Goal: Information Seeking & Learning: Learn about a topic

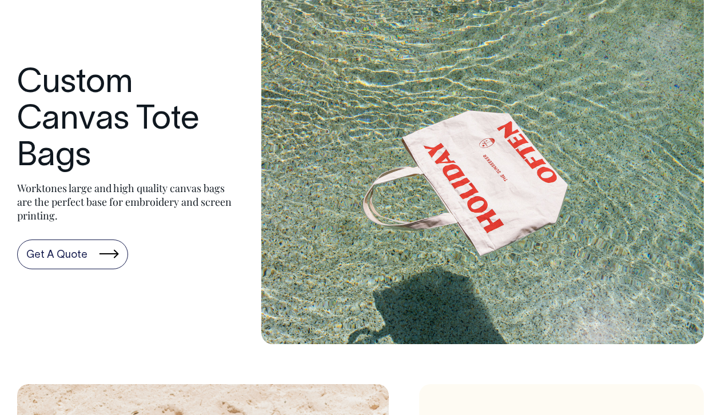
scroll to position [69, 0]
click at [89, 104] on h1 "Custom Canvas Tote Bags" at bounding box center [127, 120] width 221 height 109
click at [356, 176] on img at bounding box center [482, 168] width 443 height 354
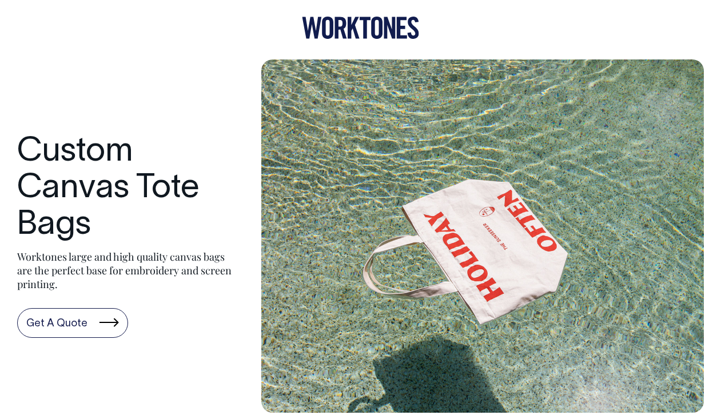
scroll to position [0, 0]
click at [74, 312] on link "Get A Quote" at bounding box center [72, 324] width 111 height 30
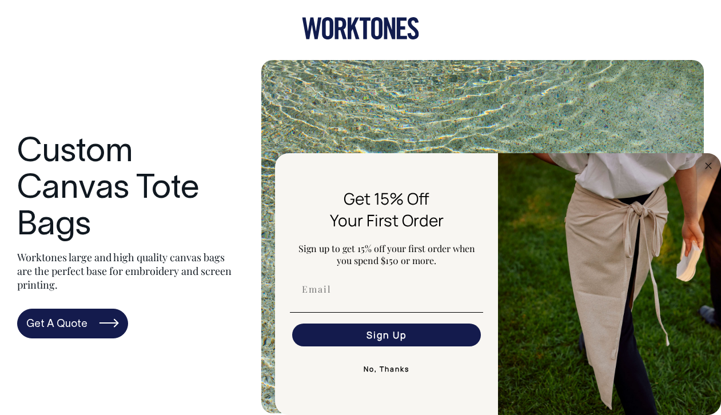
click at [365, 29] on icon at bounding box center [365, 29] width 11 height 22
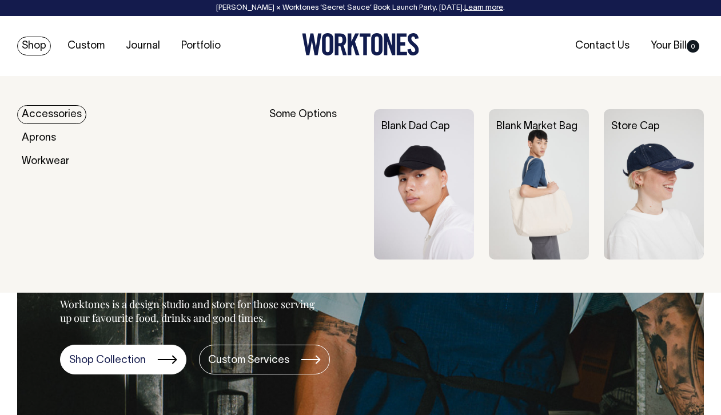
click at [560, 189] on img at bounding box center [539, 184] width 100 height 150
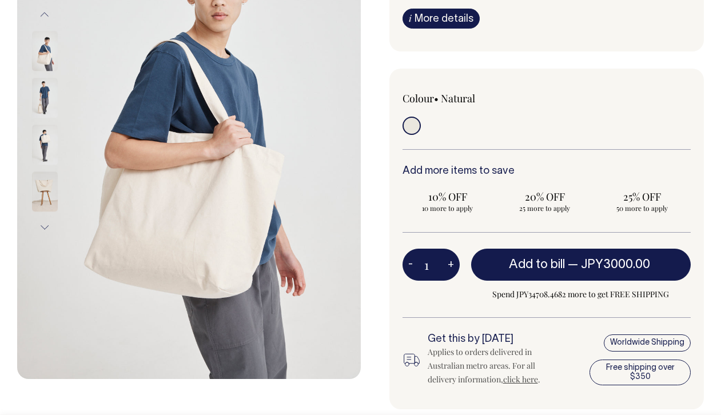
scroll to position [213, 0]
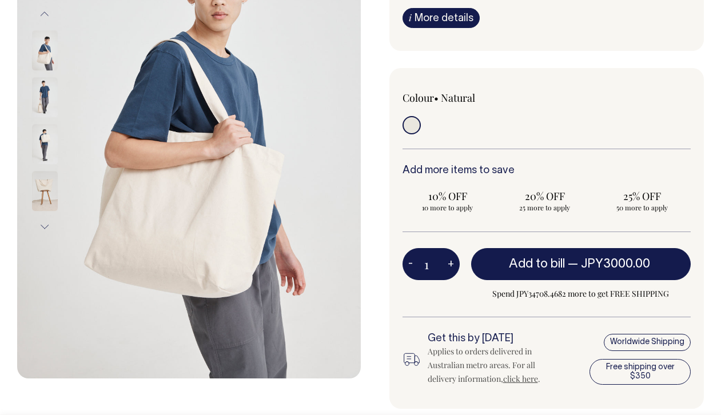
click at [47, 227] on button "Next" at bounding box center [44, 228] width 17 height 26
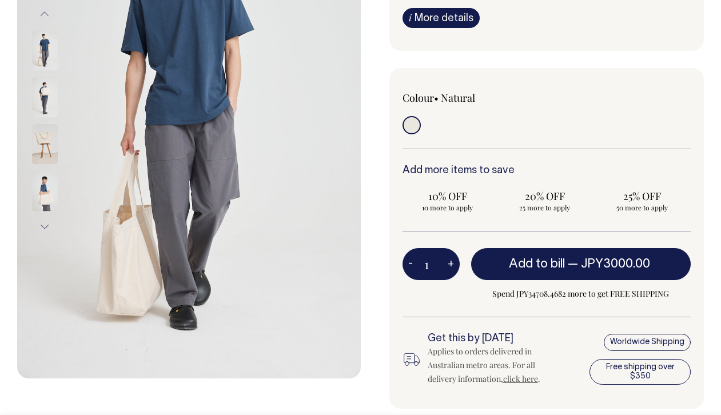
click at [46, 145] on img at bounding box center [45, 144] width 26 height 40
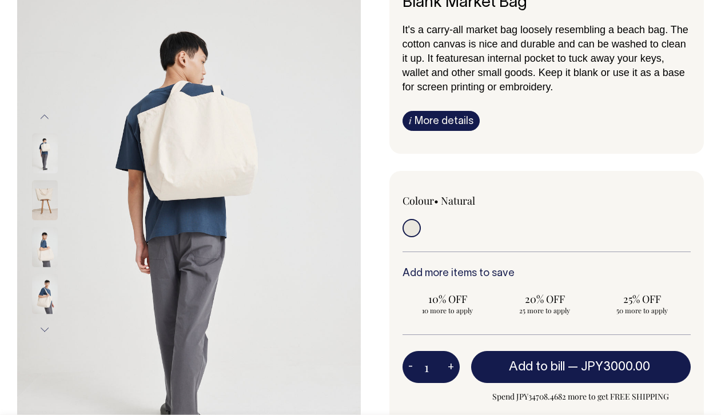
scroll to position [109, 0]
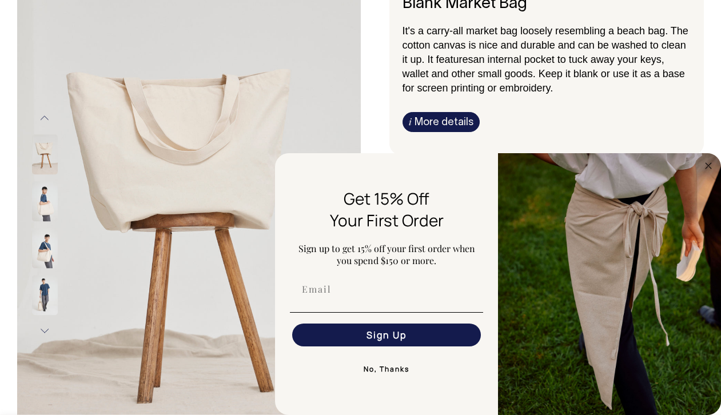
drag, startPoint x: 208, startPoint y: 162, endPoint x: -18, endPoint y: 79, distance: 240.4
click at [709, 162] on circle "Close dialog" at bounding box center [708, 165] width 13 height 13
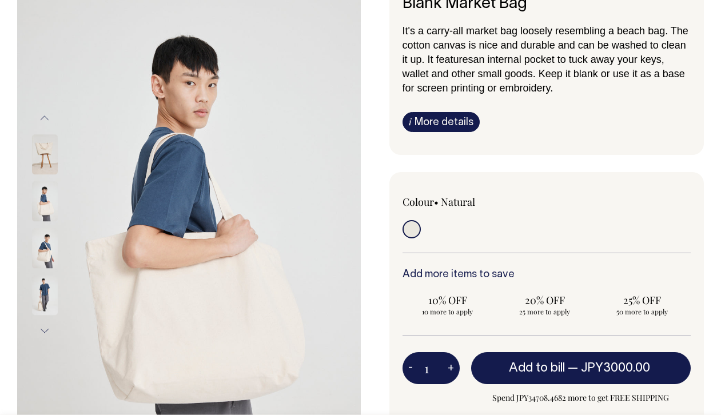
drag, startPoint x: 248, startPoint y: 109, endPoint x: -25, endPoint y: 82, distance: 273.7
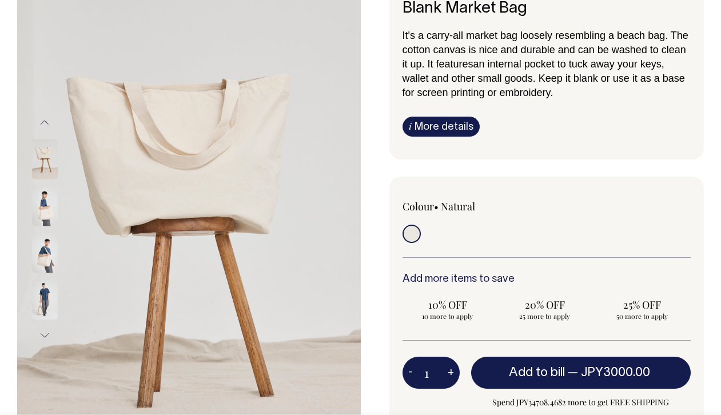
scroll to position [105, 0]
click at [205, 108] on img at bounding box center [189, 229] width 344 height 516
drag, startPoint x: 201, startPoint y: 113, endPoint x: 108, endPoint y: 116, distance: 93.9
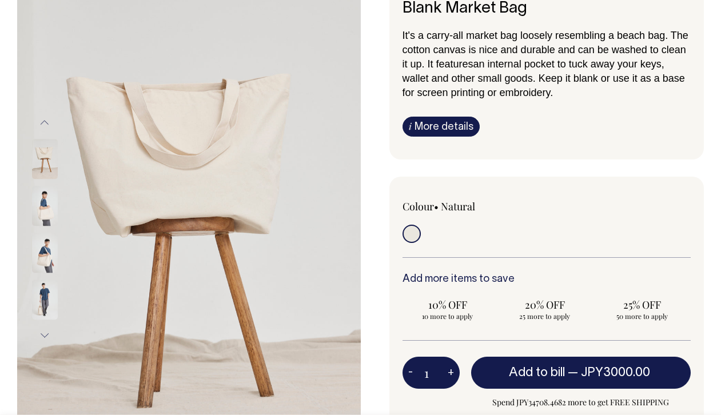
click at [105, 114] on img at bounding box center [189, 229] width 344 height 516
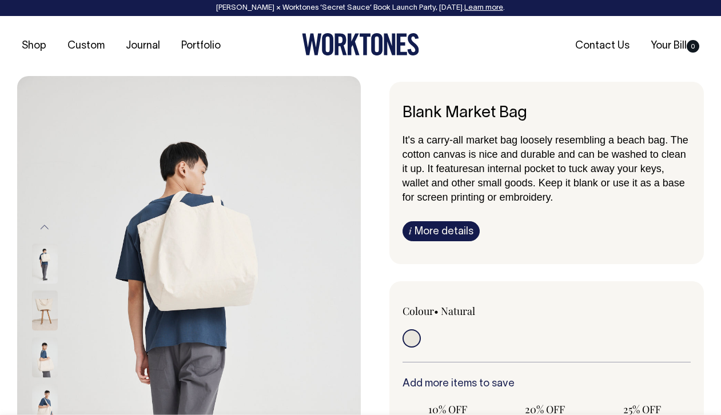
scroll to position [0, 0]
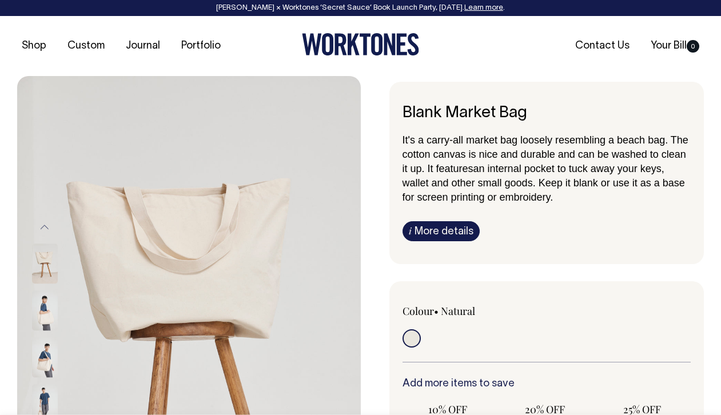
click at [358, 51] on icon at bounding box center [360, 44] width 117 height 22
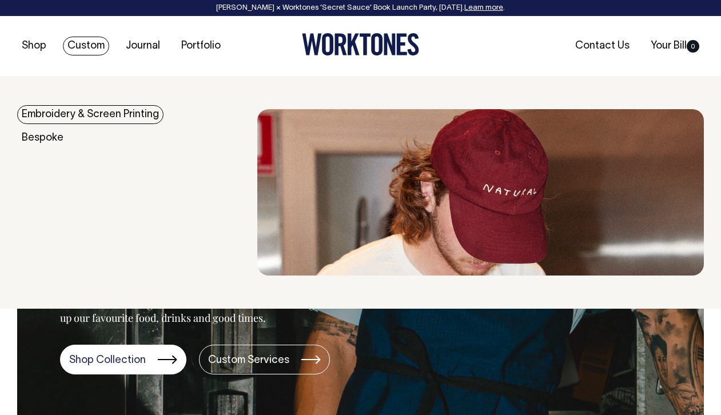
click at [82, 41] on link "Custom" at bounding box center [86, 46] width 46 height 19
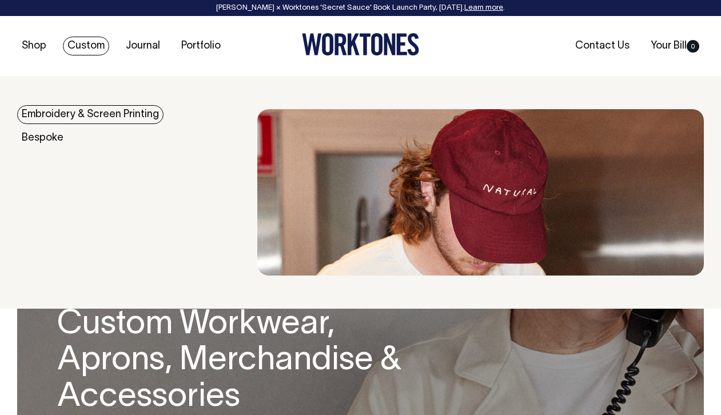
click at [65, 113] on link "Embroidery & Screen Printing" at bounding box center [90, 114] width 146 height 19
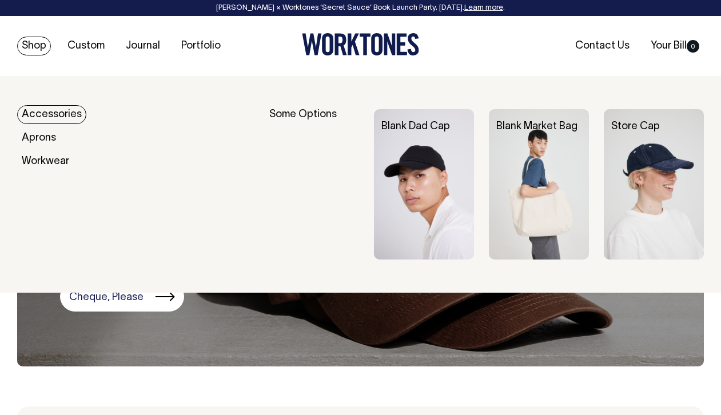
click at [525, 182] on img at bounding box center [539, 184] width 100 height 150
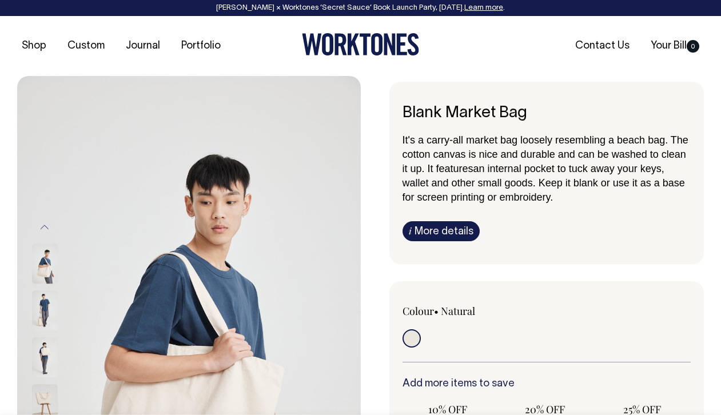
click at [46, 227] on button "Previous" at bounding box center [44, 228] width 17 height 26
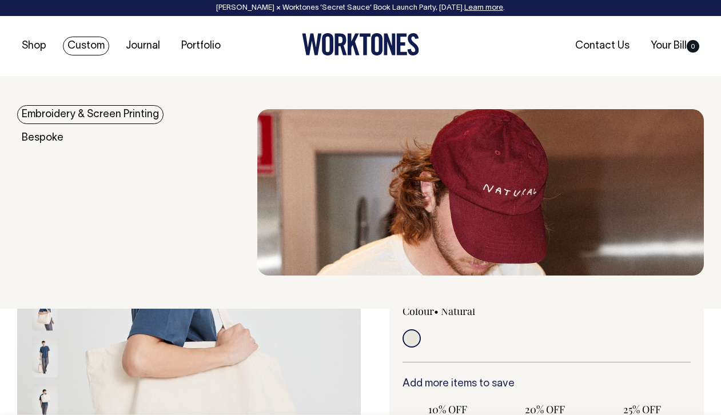
click at [76, 109] on link "Embroidery & Screen Printing" at bounding box center [90, 114] width 146 height 19
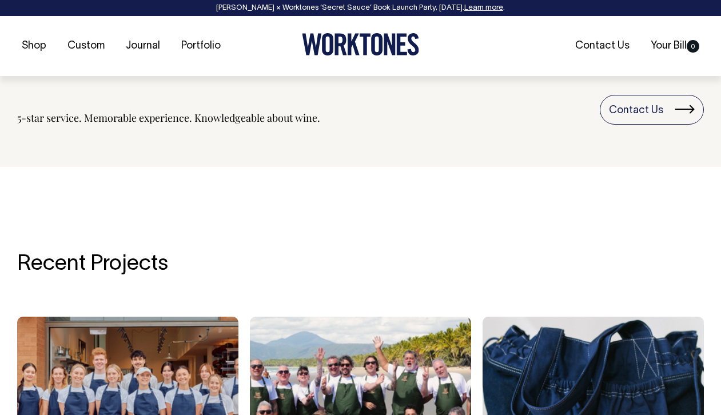
scroll to position [1607, 0]
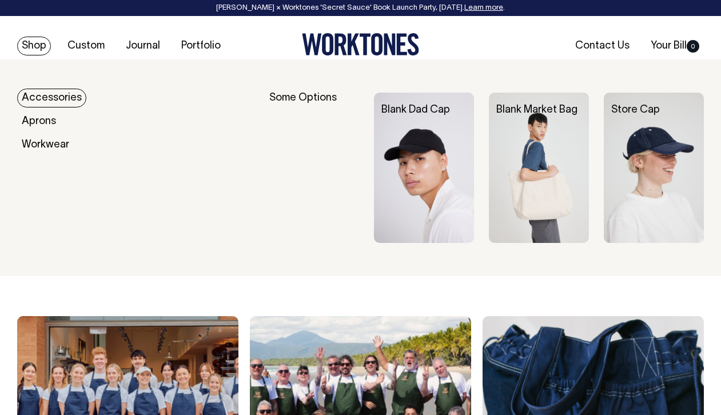
click at [405, 134] on img at bounding box center [424, 168] width 100 height 150
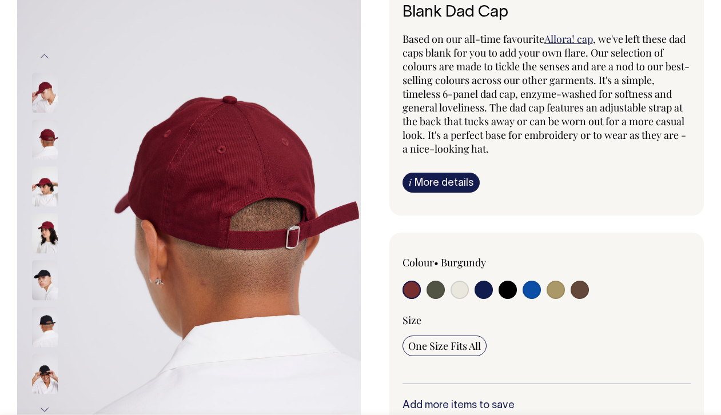
scroll to position [112, 0]
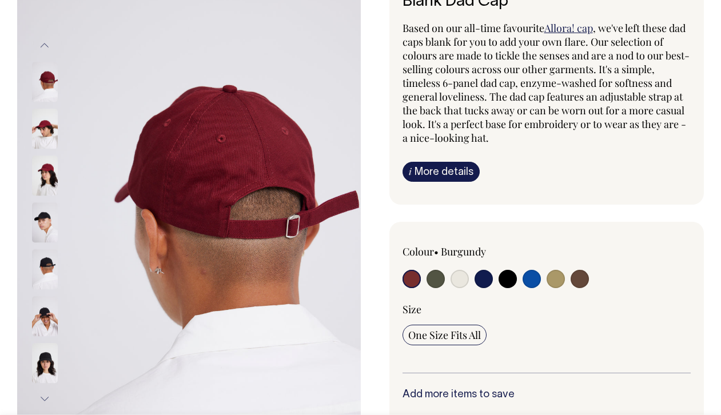
click at [461, 277] on input "radio" at bounding box center [460, 279] width 18 height 18
radio input "true"
select select "Natural"
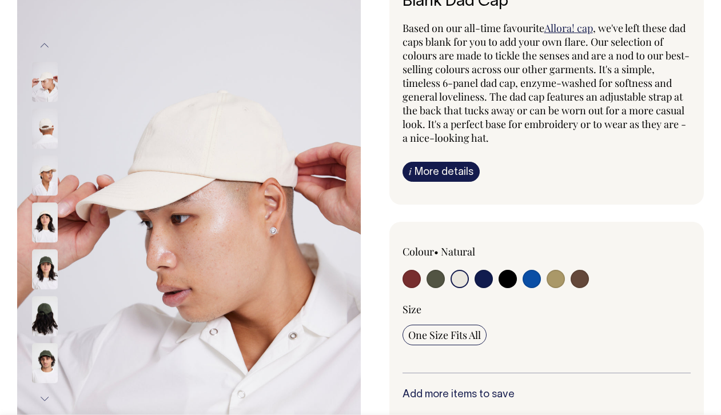
click at [555, 275] on input "radio" at bounding box center [556, 279] width 18 height 18
radio input "true"
select select "Washed Khaki"
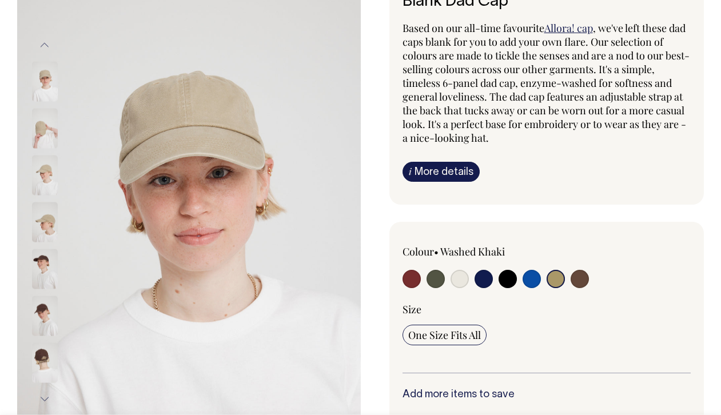
click at [582, 280] on input "radio" at bounding box center [580, 279] width 18 height 18
radio input "true"
select select "Espresso"
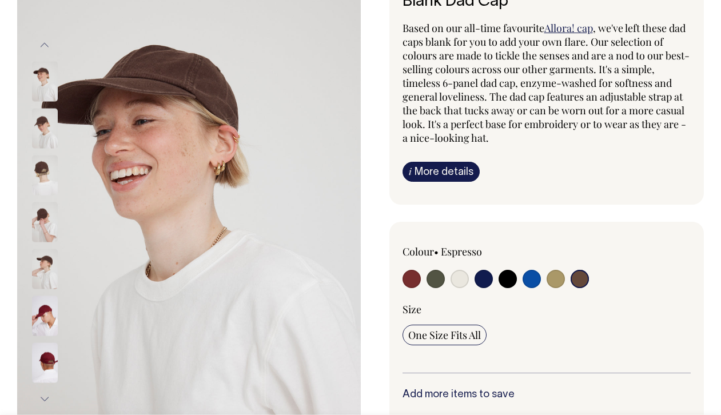
click at [559, 279] on input "radio" at bounding box center [556, 279] width 18 height 18
radio input "true"
select select "Washed Khaki"
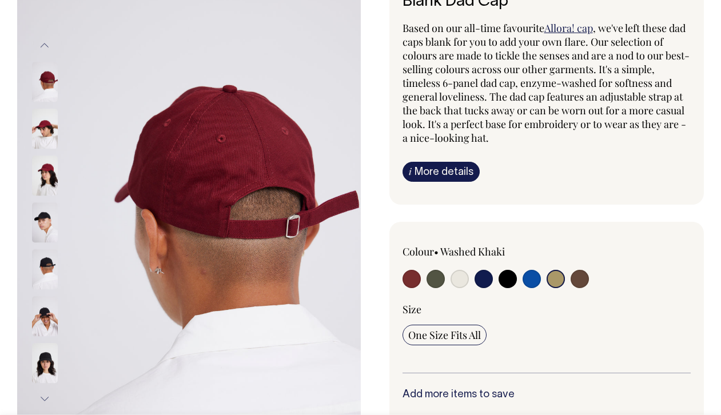
click at [556, 273] on input "radio" at bounding box center [556, 279] width 18 height 18
click at [47, 43] on button "Previous" at bounding box center [44, 46] width 17 height 26
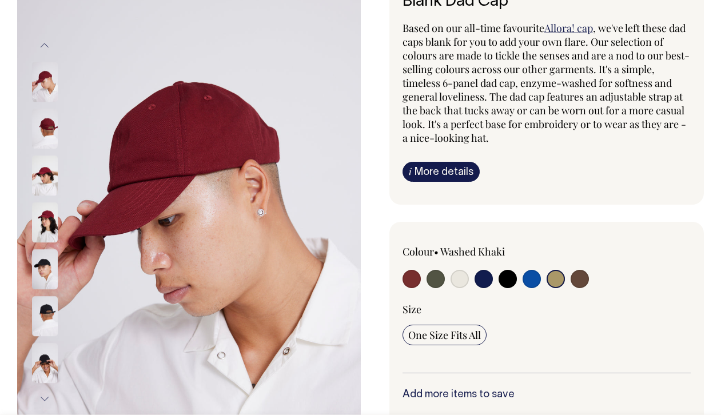
click at [561, 278] on input "radio" at bounding box center [556, 279] width 18 height 18
click at [42, 45] on button "Previous" at bounding box center [44, 46] width 17 height 26
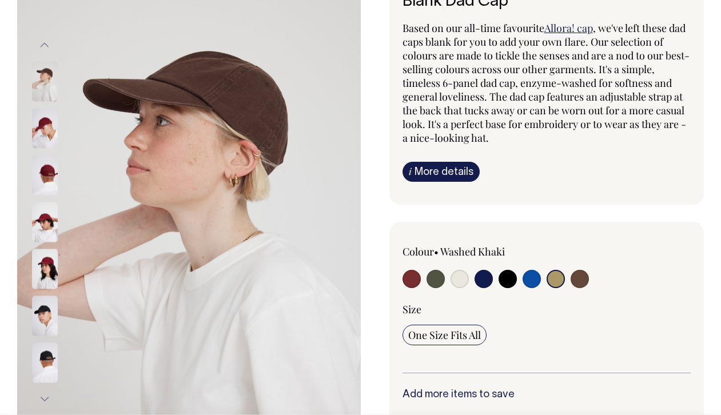
click at [42, 45] on button "Previous" at bounding box center [44, 46] width 17 height 26
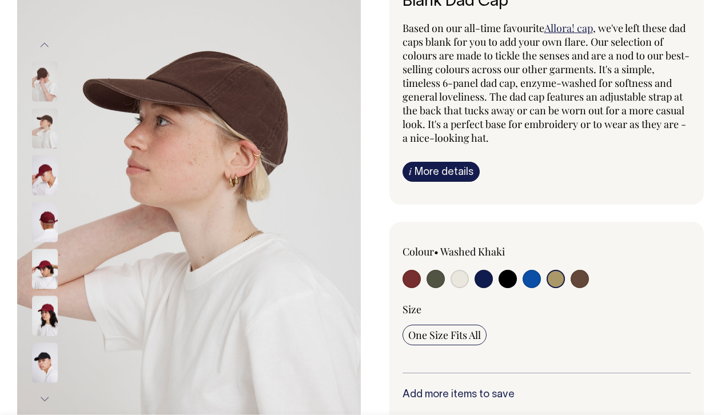
click at [42, 45] on button "Previous" at bounding box center [44, 46] width 17 height 26
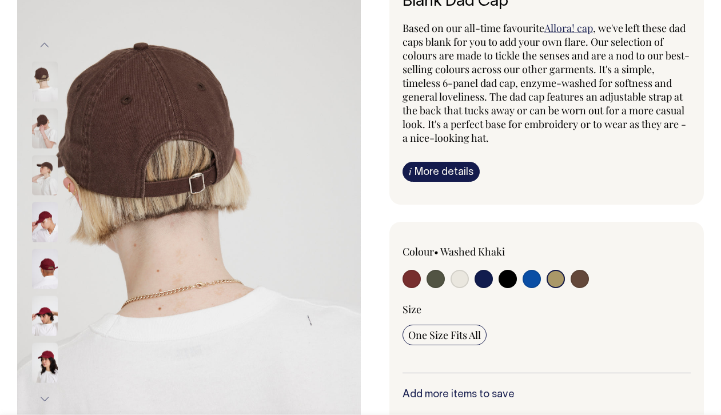
click at [42, 45] on button "Previous" at bounding box center [44, 46] width 17 height 26
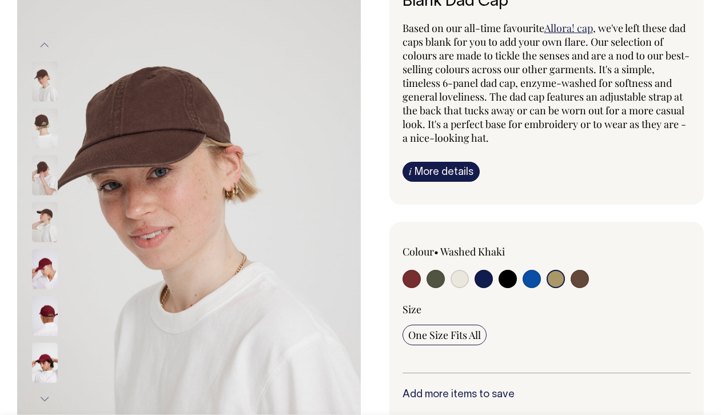
click at [42, 45] on button "Previous" at bounding box center [44, 46] width 17 height 26
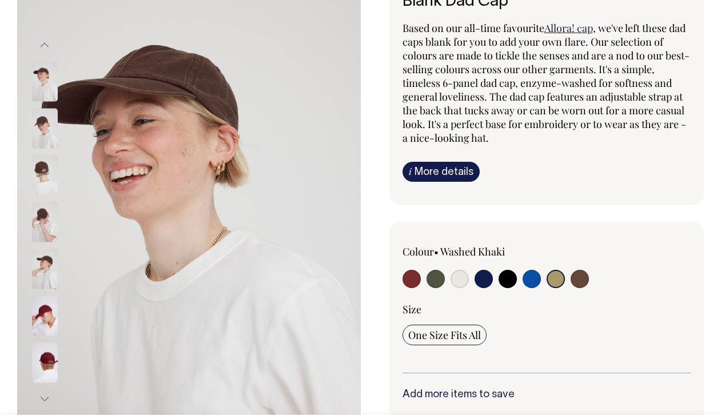
click at [42, 45] on button "Previous" at bounding box center [44, 46] width 17 height 26
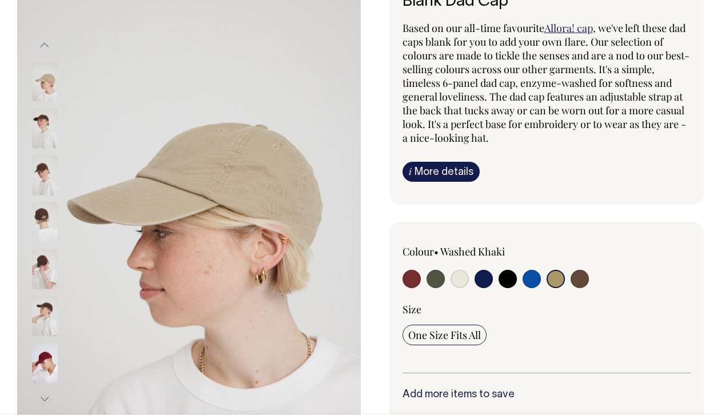
click at [42, 45] on button "Previous" at bounding box center [44, 46] width 17 height 26
click at [47, 80] on img at bounding box center [45, 82] width 26 height 40
click at [45, 45] on button "Previous" at bounding box center [44, 46] width 17 height 26
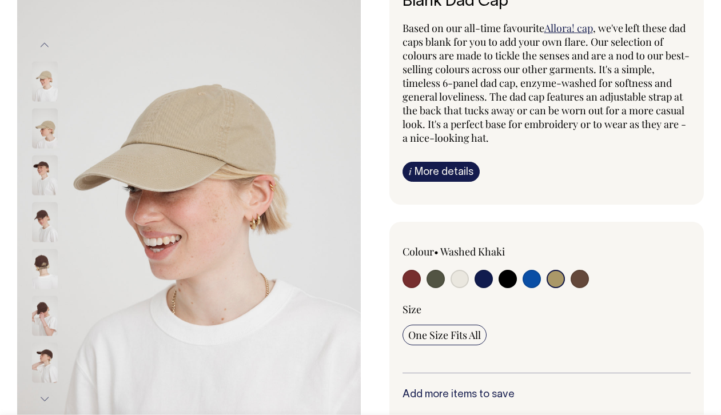
click at [47, 78] on img at bounding box center [45, 82] width 26 height 40
click at [39, 37] on button "Previous" at bounding box center [44, 46] width 17 height 26
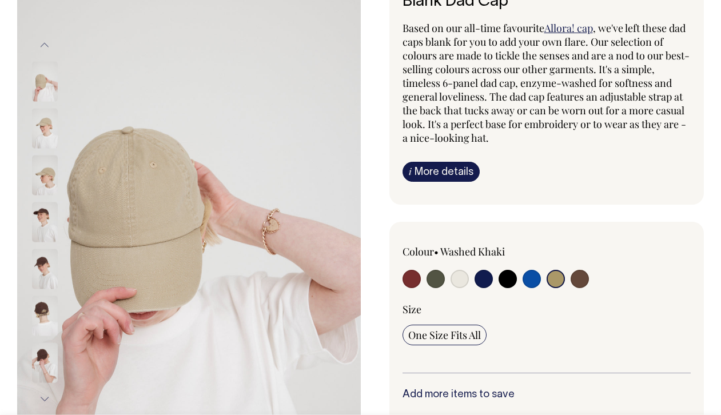
click at [48, 84] on img at bounding box center [45, 82] width 26 height 40
